Goal: Check status: Check status

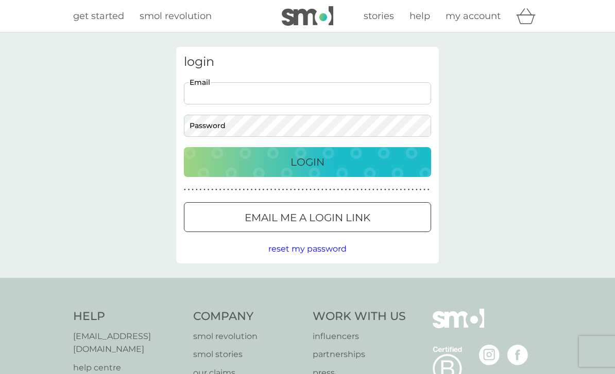
type input "lynbrittondrekkly@live.co.uk"
click at [307, 162] on button "Login" at bounding box center [307, 162] width 247 height 30
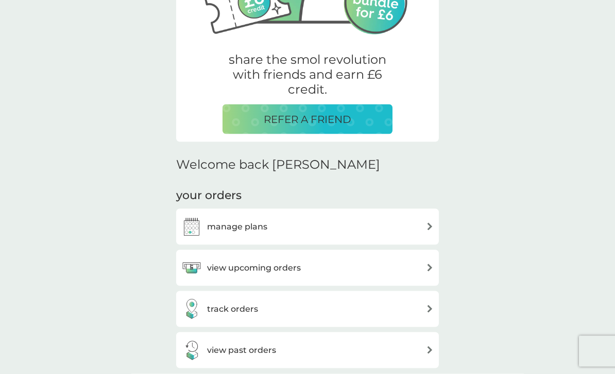
scroll to position [164, 0]
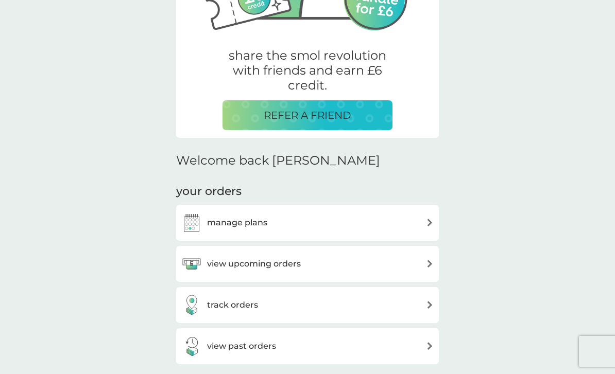
click at [224, 310] on h3 "track orders" at bounding box center [232, 305] width 51 height 13
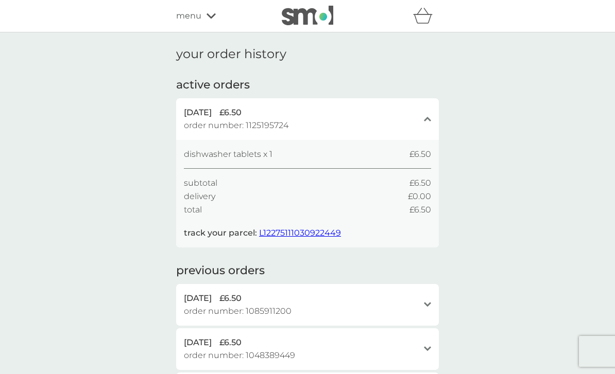
click at [302, 231] on span "L12275111030922449" at bounding box center [300, 233] width 82 height 10
